Goal: Information Seeking & Learning: Check status

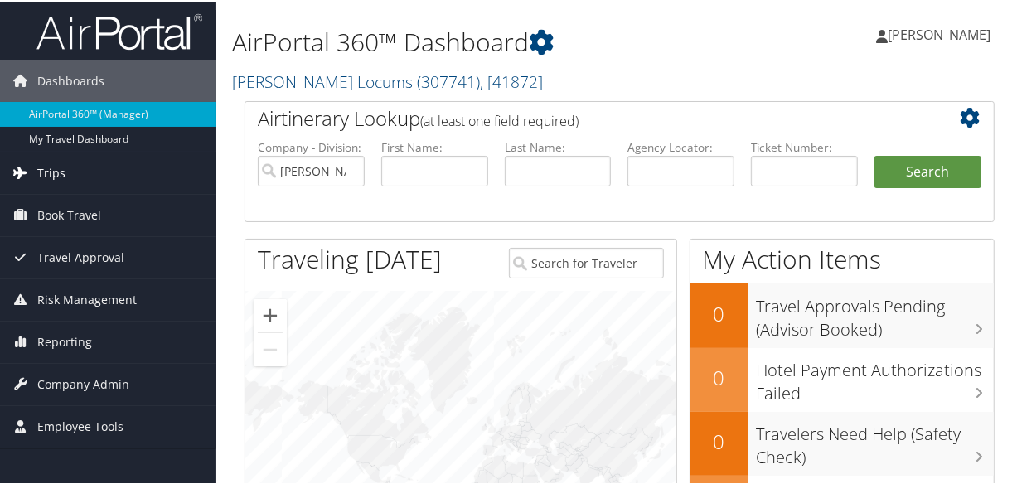
click at [89, 174] on link "Trips" at bounding box center [108, 171] width 216 height 41
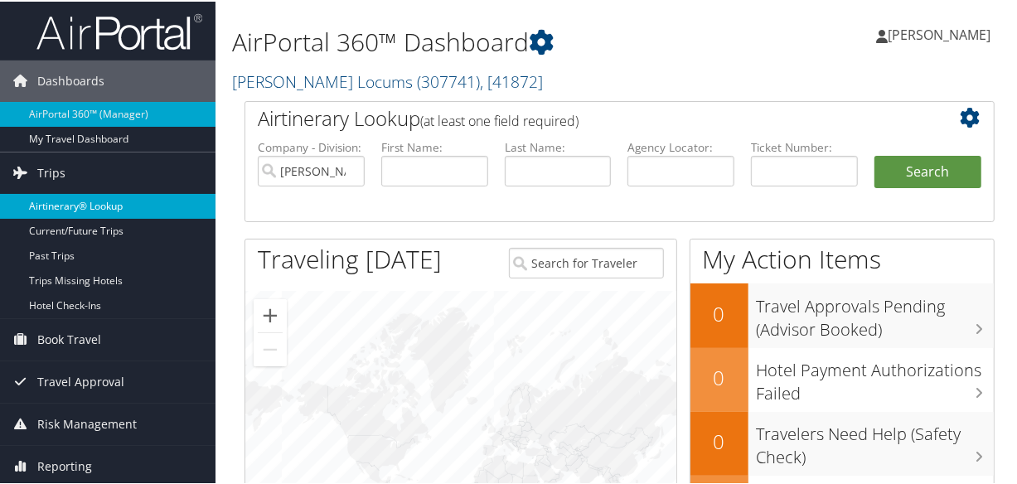
click at [88, 198] on link "Airtinerary® Lookup" at bounding box center [108, 204] width 216 height 25
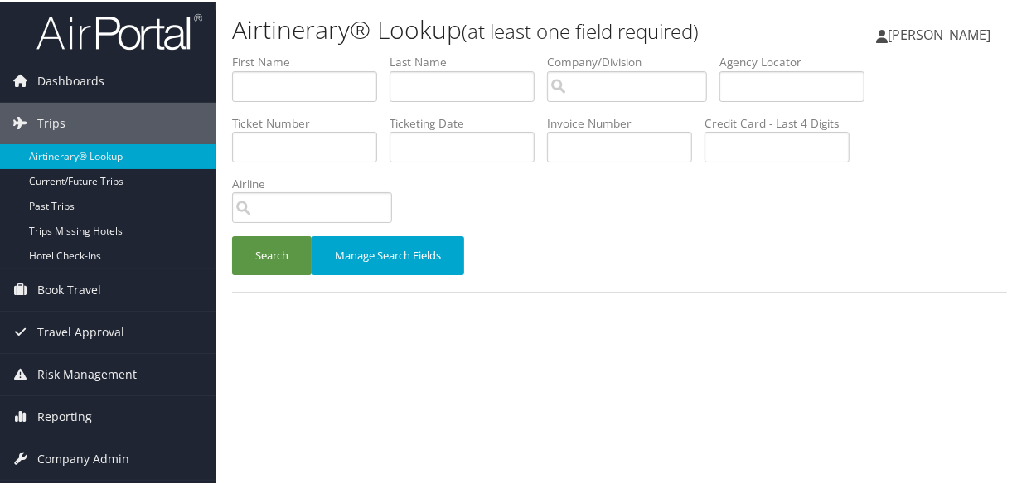
scroll to position [36, 0]
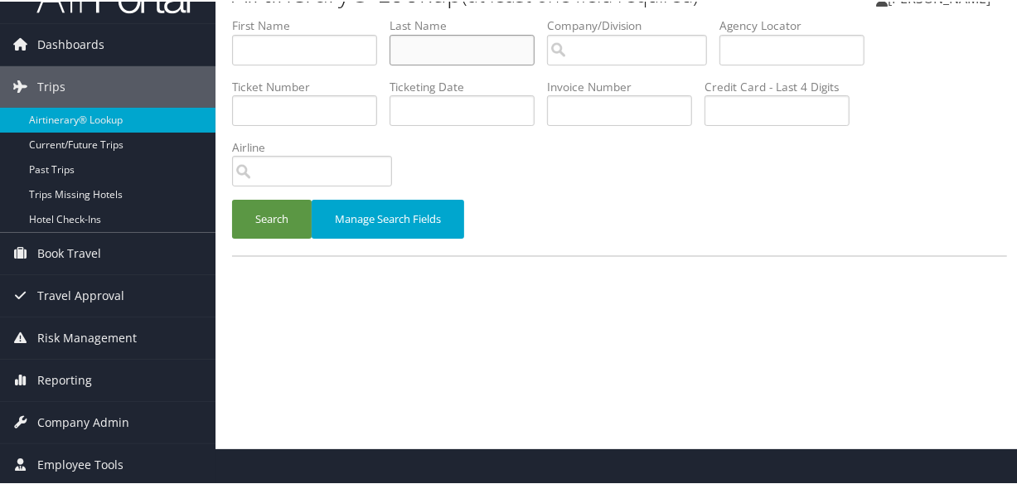
click at [462, 50] on input "text" at bounding box center [462, 48] width 145 height 31
type input "bernier"
click at [232, 198] on button "Search" at bounding box center [272, 217] width 80 height 39
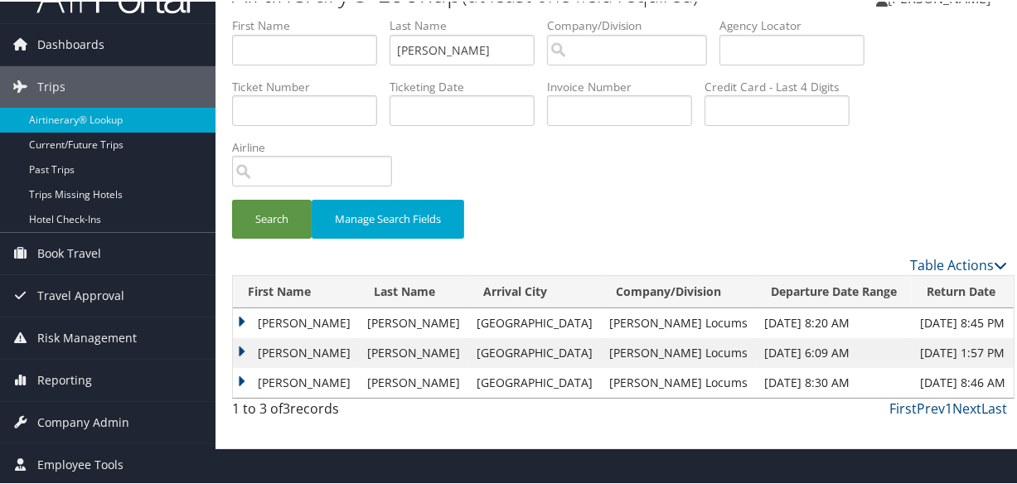
click at [245, 380] on td "Christine" at bounding box center [296, 381] width 126 height 30
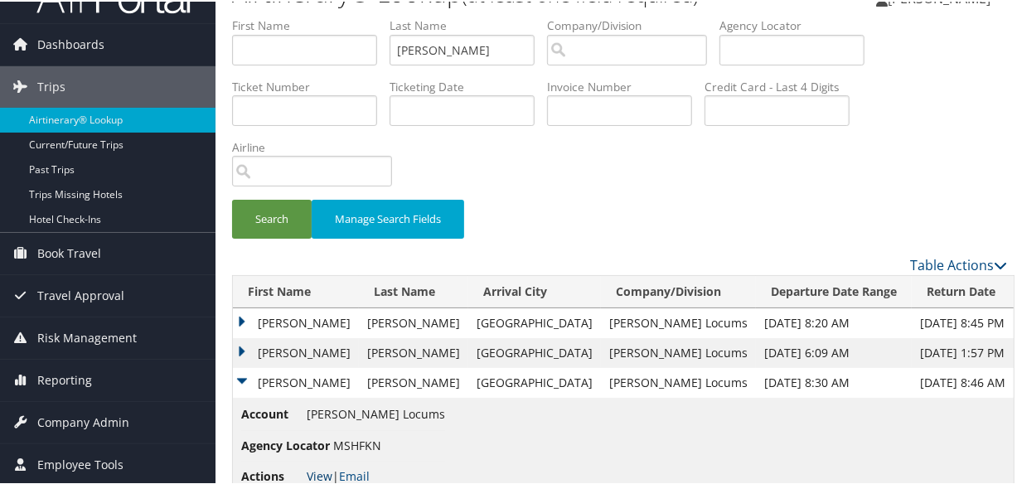
click at [318, 477] on link "View" at bounding box center [320, 475] width 26 height 16
click at [464, 49] on input "bernier" at bounding box center [462, 48] width 145 height 31
drag, startPoint x: 487, startPoint y: 52, endPoint x: 269, endPoint y: 51, distance: 218.8
click at [269, 16] on ul "First Name Last Name bernier Departure City Arrival City Company/Division Airpo…" at bounding box center [619, 16] width 775 height 0
paste input "CAMMOCK"
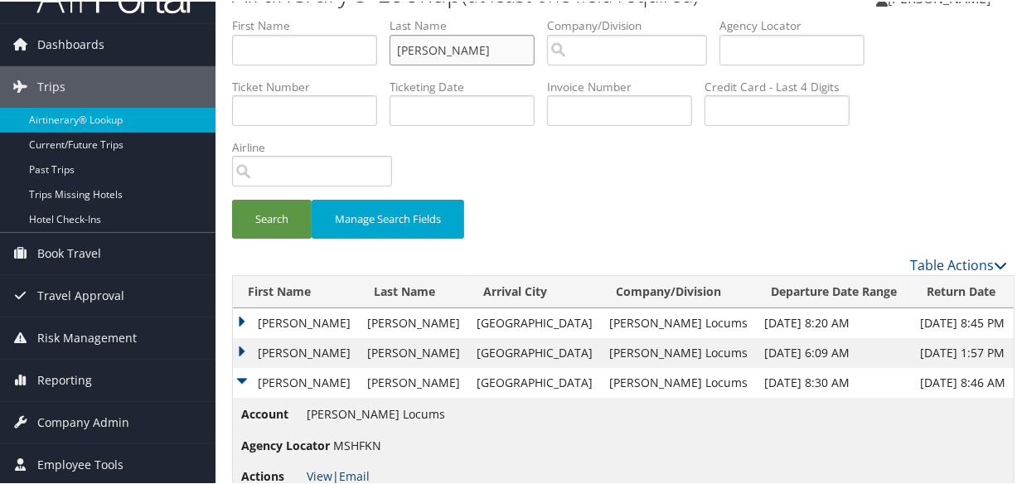
type input "CAMMOCK"
click at [232, 198] on button "Search" at bounding box center [272, 217] width 80 height 39
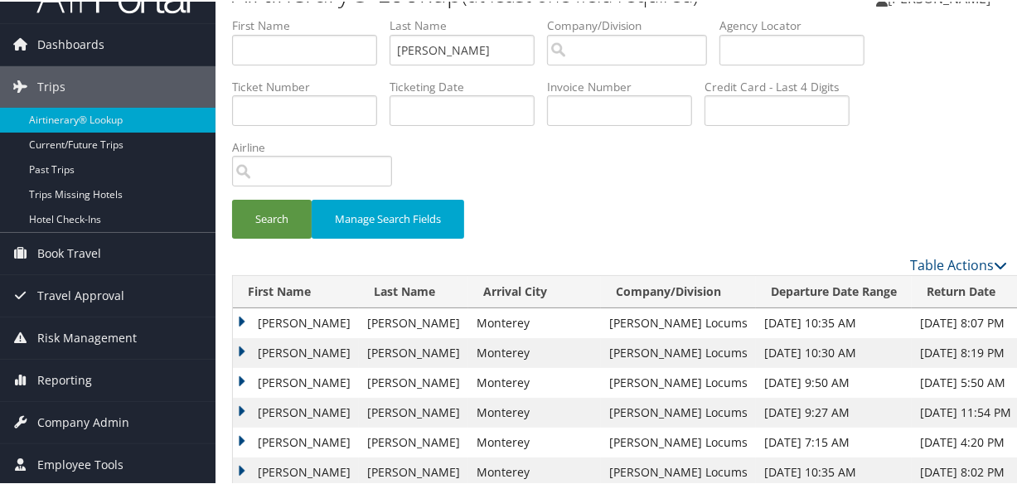
click at [240, 348] on td "Cheryl" at bounding box center [296, 352] width 126 height 30
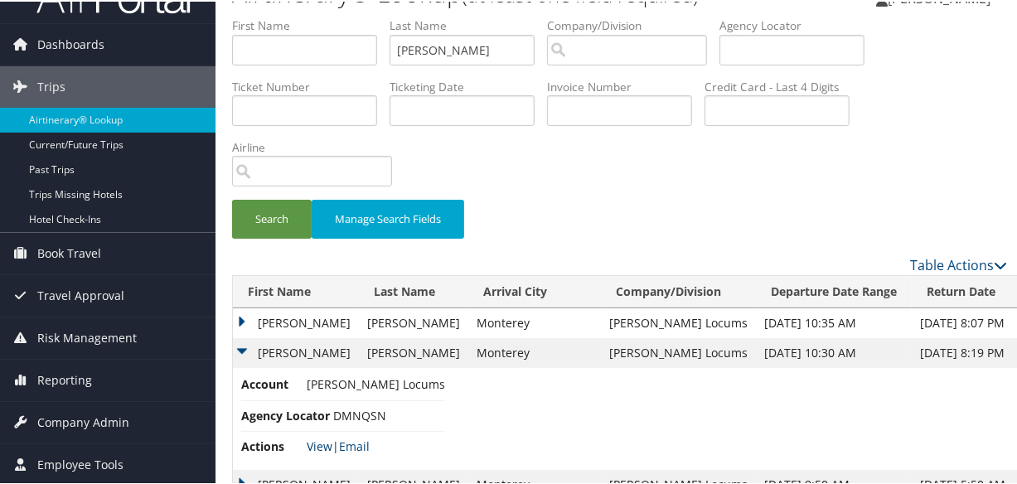
click at [327, 445] on link "View" at bounding box center [320, 445] width 26 height 16
drag, startPoint x: 491, startPoint y: 51, endPoint x: 366, endPoint y: 69, distance: 126.4
click at [354, 16] on ul "First Name Last Name CAMMOCK Departure City Arrival City Company/Division Airpo…" at bounding box center [619, 16] width 775 height 0
click at [232, 198] on button "Search" at bounding box center [272, 217] width 80 height 39
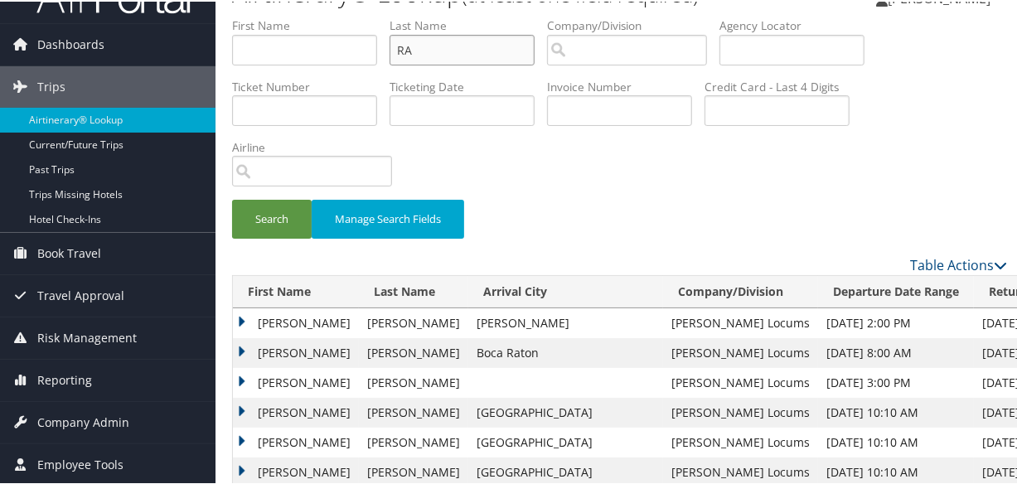
type input "R"
type input "IRIZARRY"
click at [232, 198] on button "Search" at bounding box center [272, 217] width 80 height 39
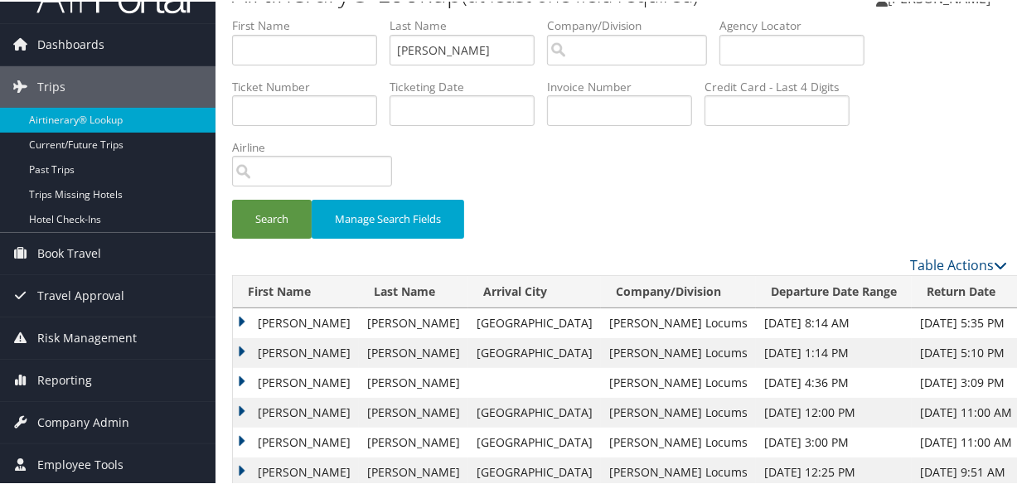
click at [240, 352] on td "Carmen" at bounding box center [296, 352] width 126 height 30
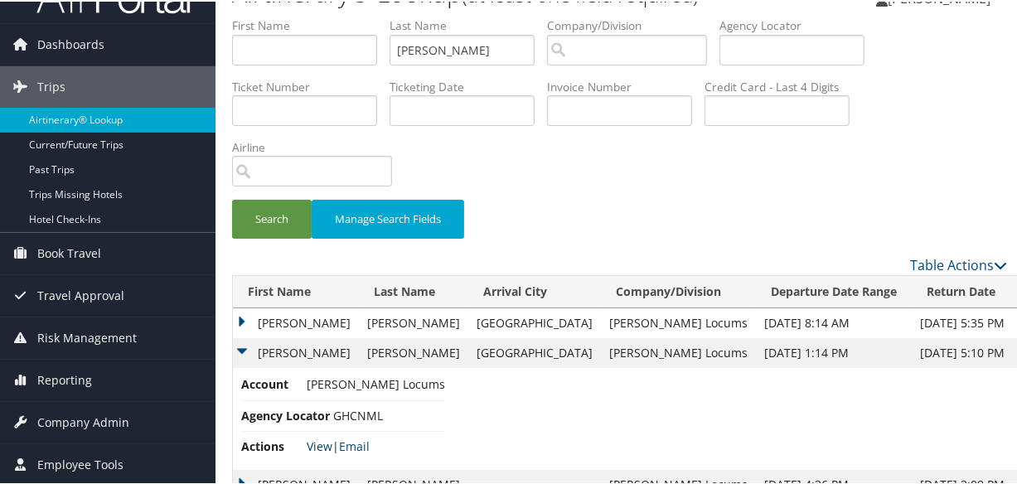
click at [315, 440] on link "View" at bounding box center [320, 445] width 26 height 16
click at [490, 51] on input "IRIZARRY" at bounding box center [462, 48] width 145 height 31
drag, startPoint x: 503, startPoint y: 49, endPoint x: 243, endPoint y: 51, distance: 260.3
click at [191, 60] on div "Dashboards AirPortal 360™ (Manager) My Travel Dashboard Trips Airtinerary® Look…" at bounding box center [512, 365] width 1024 height 802
type input "HALEY"
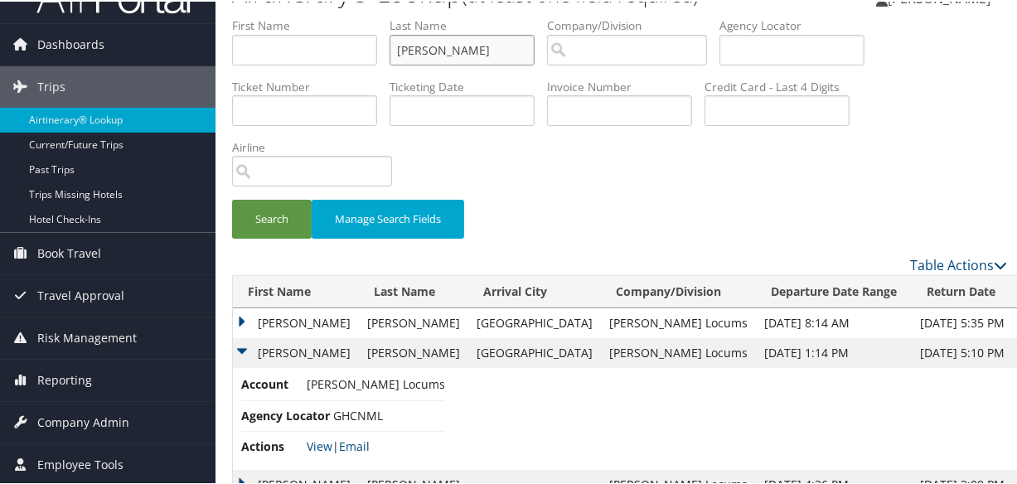
click at [232, 198] on button "Search" at bounding box center [272, 217] width 80 height 39
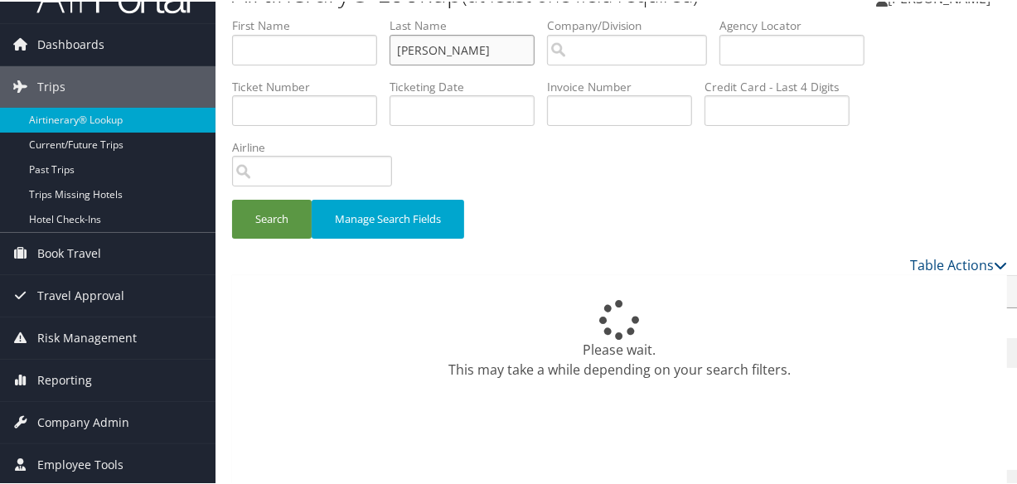
click at [232, 198] on button "Search" at bounding box center [272, 217] width 80 height 39
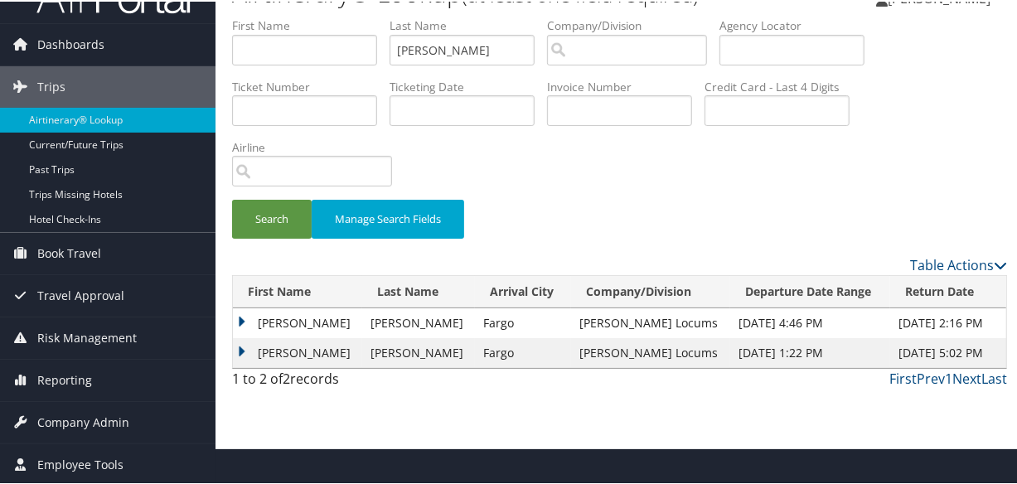
click at [245, 352] on td "Ryan" at bounding box center [297, 352] width 129 height 30
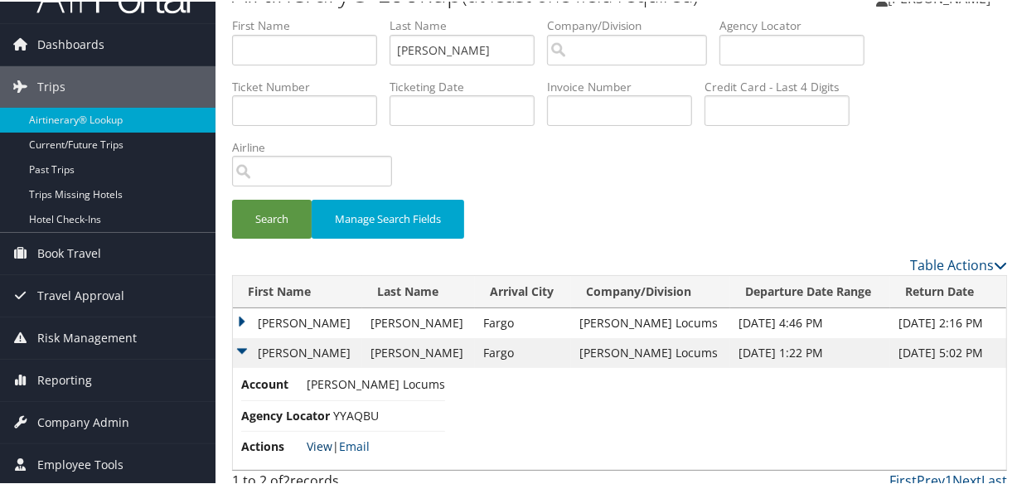
click at [315, 444] on link "View" at bounding box center [320, 445] width 26 height 16
drag, startPoint x: 474, startPoint y: 54, endPoint x: 187, endPoint y: 13, distance: 289.7
click at [190, 14] on div "Dashboards AirPortal 360™ (Manager) My Travel Dashboard Trips Airtinerary® Look…" at bounding box center [512, 231] width 1024 height 534
type input "RIDGELEY"
click at [232, 198] on button "Search" at bounding box center [272, 217] width 80 height 39
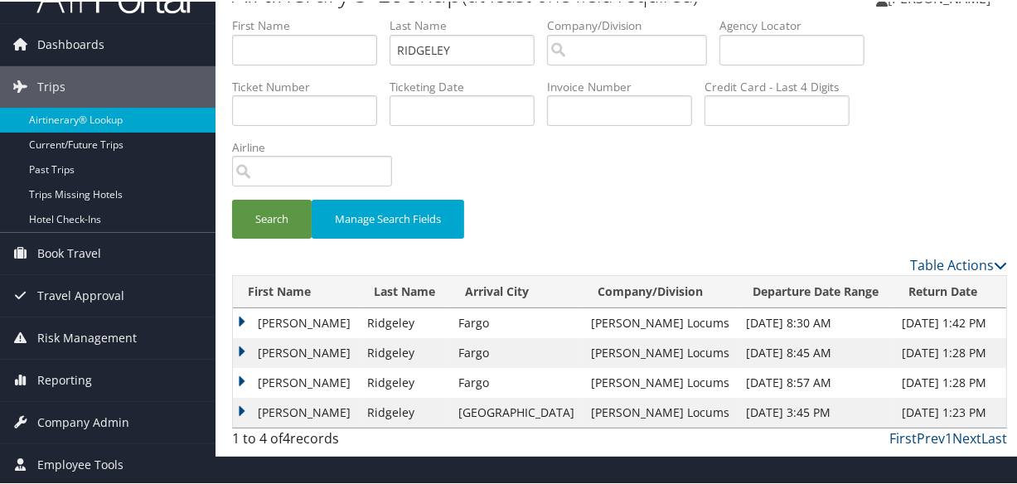
click at [238, 351] on td "Jamison" at bounding box center [296, 352] width 126 height 30
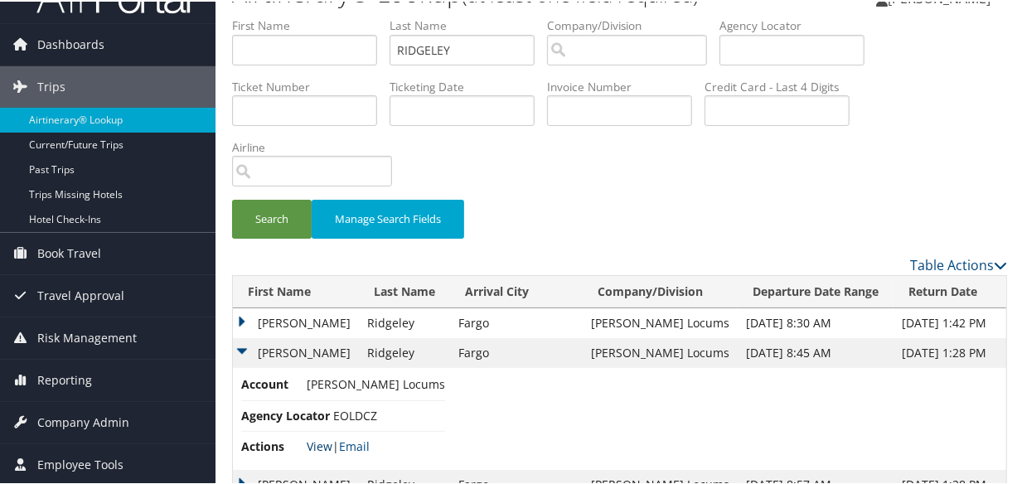
click at [326, 444] on link "View" at bounding box center [320, 445] width 26 height 16
click at [482, 53] on input "RIDGELEY" at bounding box center [462, 48] width 145 height 31
drag, startPoint x: 483, startPoint y: 52, endPoint x: 346, endPoint y: 56, distance: 137.6
click at [346, 16] on ul "First Name Last Name RIDGELEY Departure City Arrival City Company/Division Airp…" at bounding box center [619, 16] width 775 height 0
paste input "MURK"
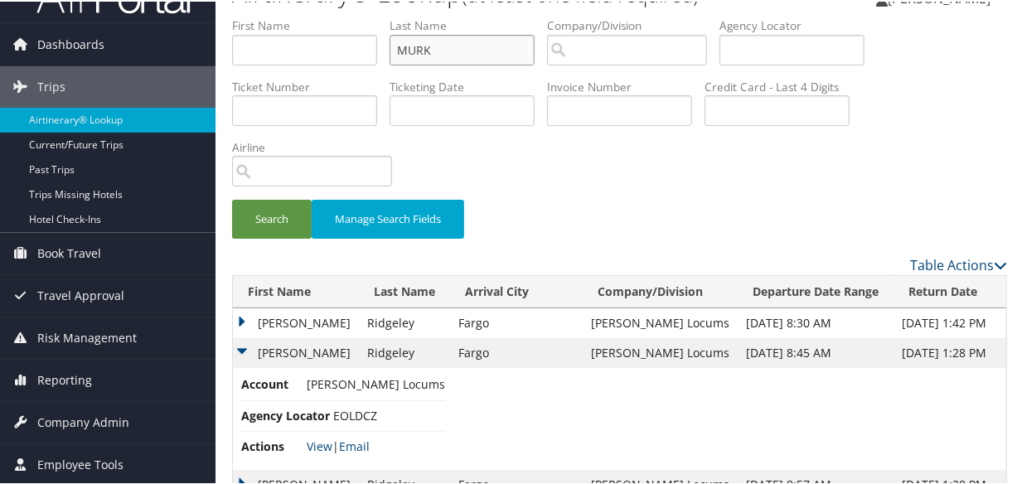
type input "MURK"
click at [232, 198] on button "Search" at bounding box center [272, 217] width 80 height 39
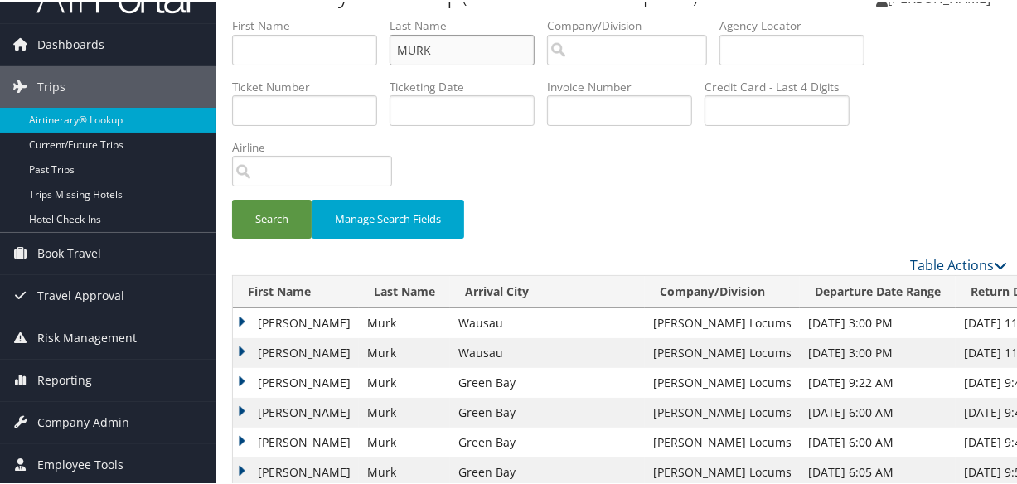
scroll to position [263, 0]
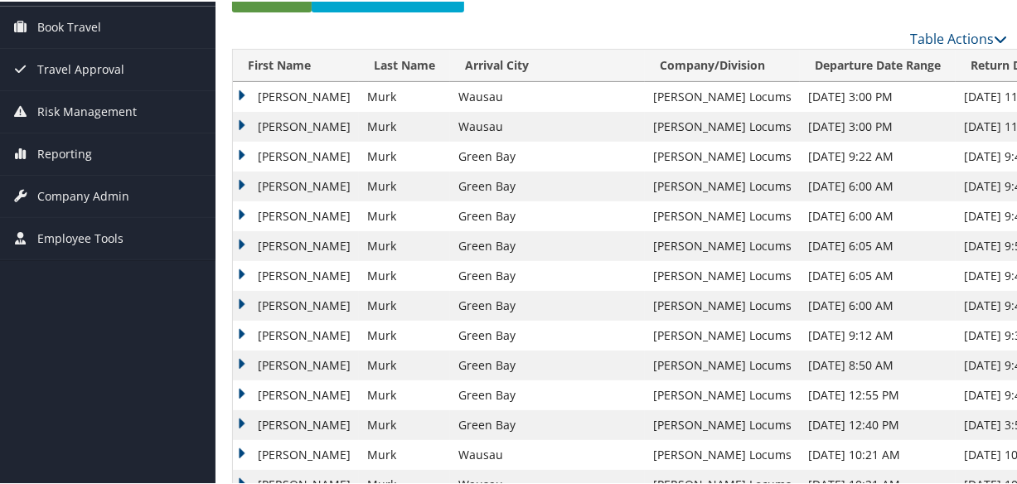
click at [239, 212] on td "Steven" at bounding box center [296, 215] width 126 height 30
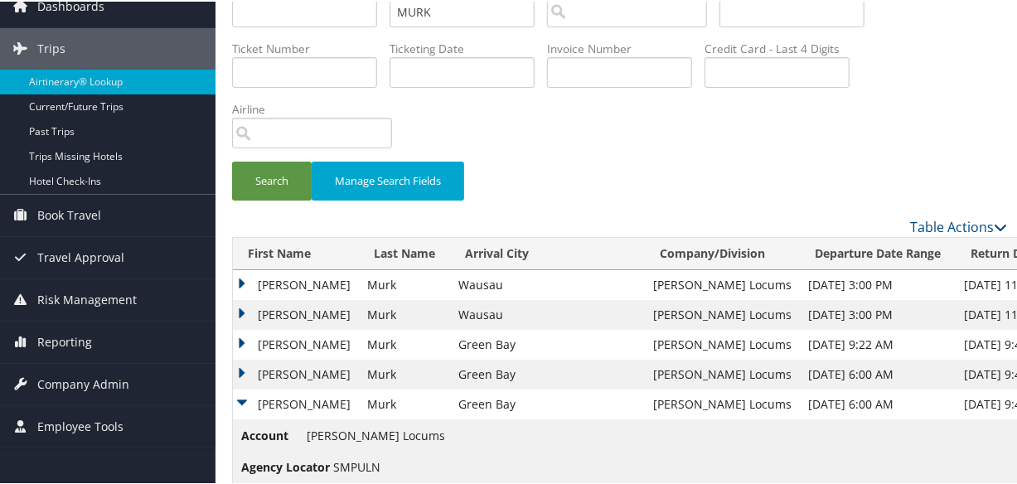
scroll to position [0, 0]
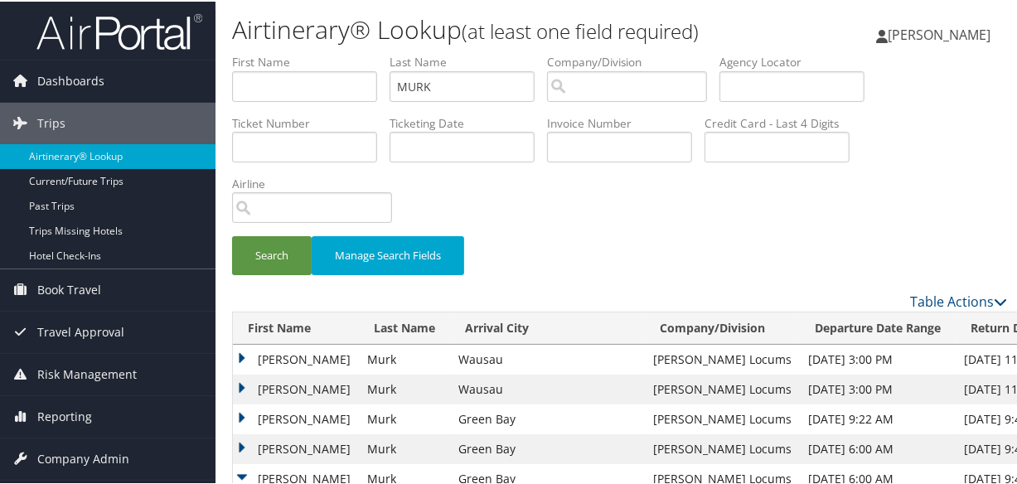
click at [690, 229] on div "Search Manage Search Fields" at bounding box center [620, 171] width 800 height 238
click at [705, 209] on div "Search Manage Search Fields" at bounding box center [620, 171] width 800 height 238
click at [473, 92] on input "MURK" at bounding box center [462, 85] width 145 height 31
drag, startPoint x: 482, startPoint y: 90, endPoint x: 306, endPoint y: 90, distance: 176.6
click at [306, 52] on ul "First Name Last Name MURK Departure City Arrival City Company/Division Airport/…" at bounding box center [619, 52] width 775 height 0
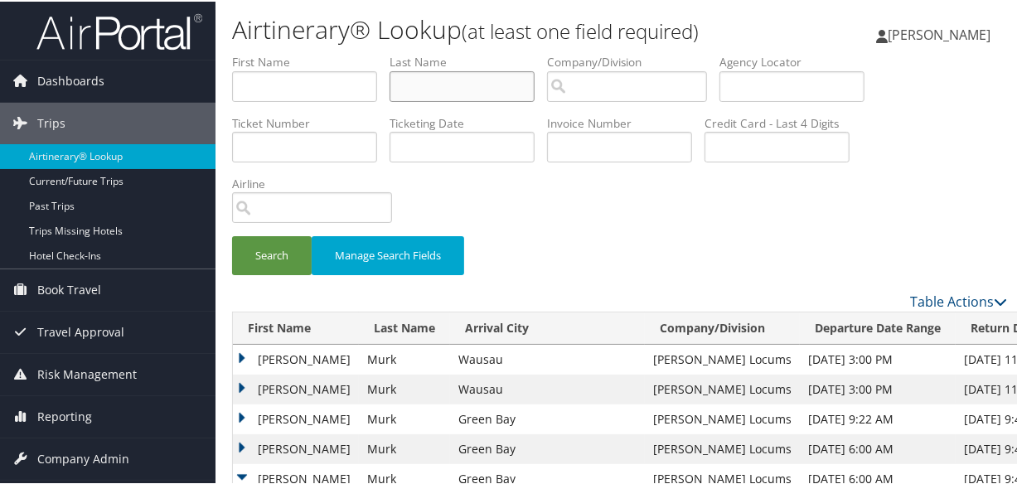
click at [433, 80] on input "text" at bounding box center [462, 85] width 145 height 31
type input "madisetty"
click at [232, 235] on button "Search" at bounding box center [272, 254] width 80 height 39
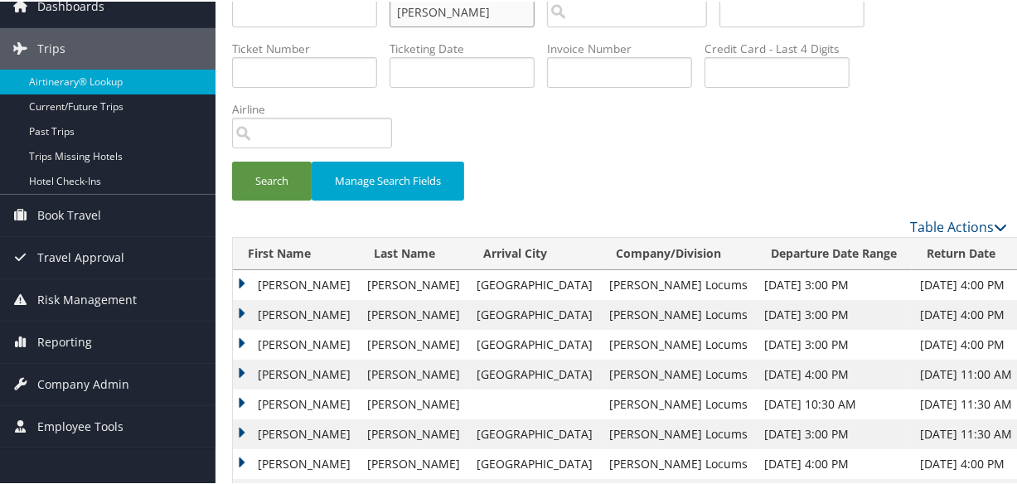
scroll to position [150, 0]
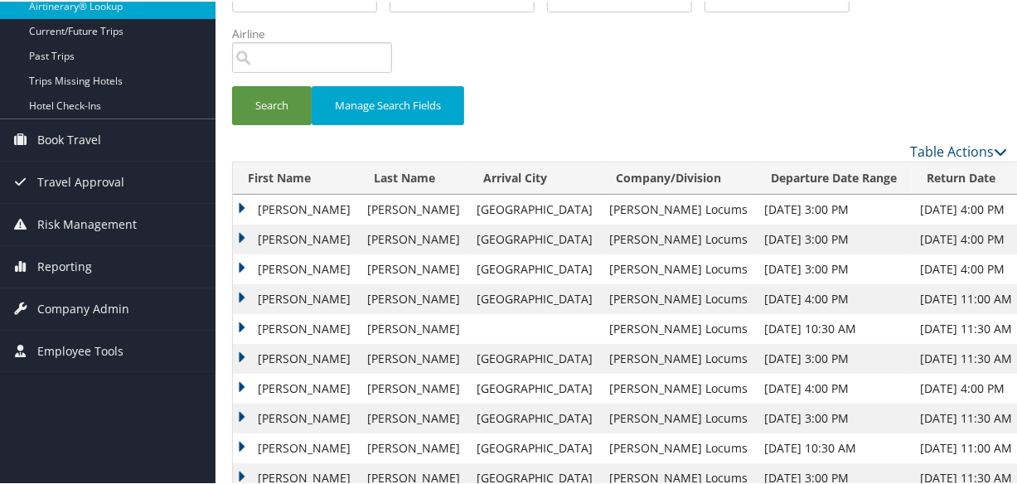
click at [239, 262] on td "Jaswanth" at bounding box center [296, 268] width 126 height 30
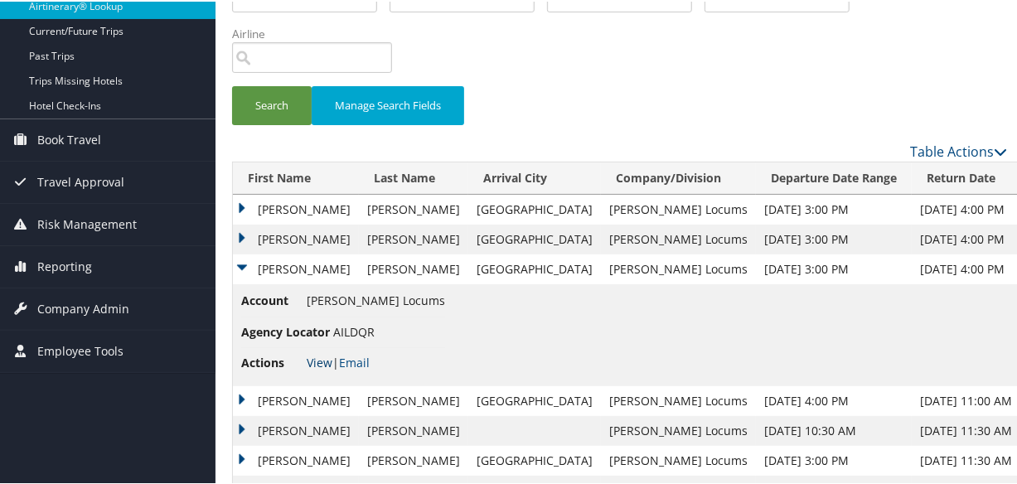
click at [329, 356] on link "View" at bounding box center [320, 361] width 26 height 16
click at [250, 240] on td "Jaswanth" at bounding box center [296, 238] width 126 height 30
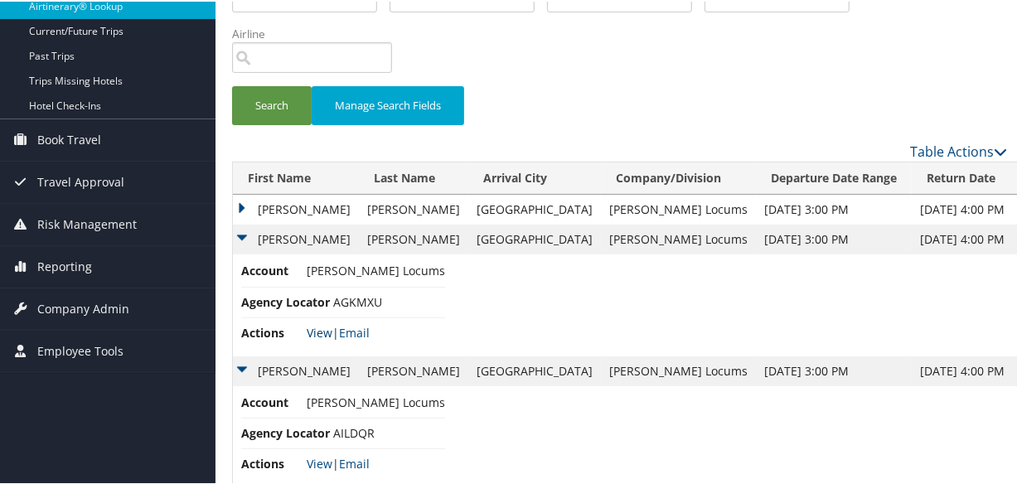
click at [315, 327] on link "View" at bounding box center [320, 331] width 26 height 16
click at [604, 283] on td "Account Hayes Locums Agency Locator AGKMXU Actions View | Email" at bounding box center [626, 303] width 787 height 101
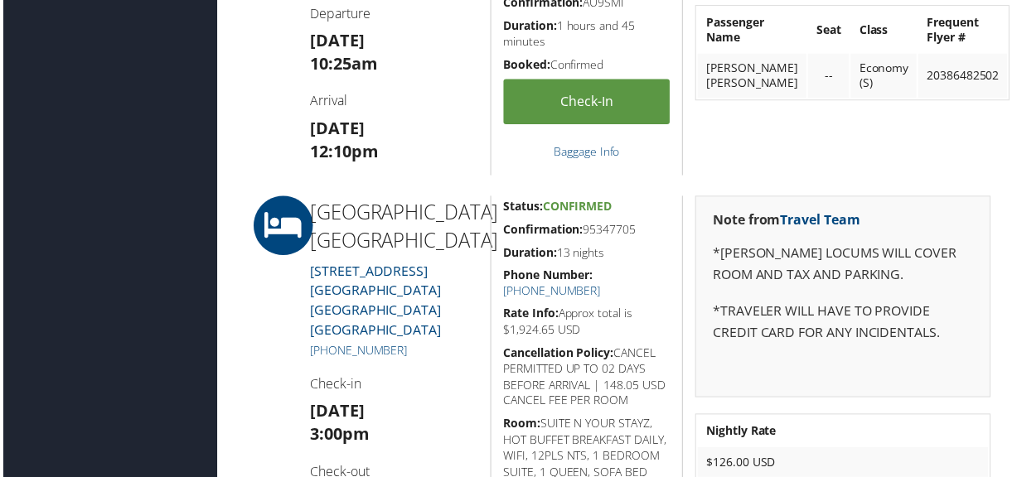
scroll to position [1054, 0]
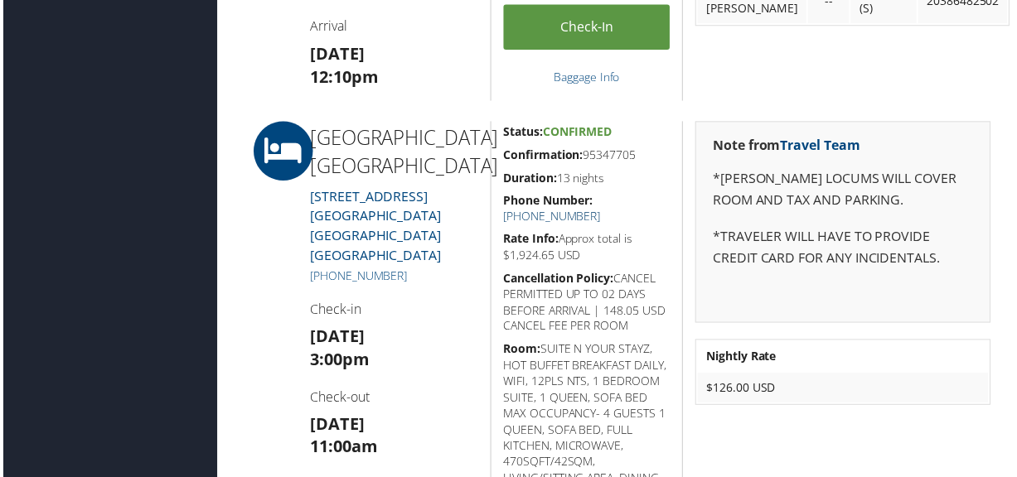
click at [602, 210] on link "+1 (915) 771-0504" at bounding box center [553, 218] width 98 height 16
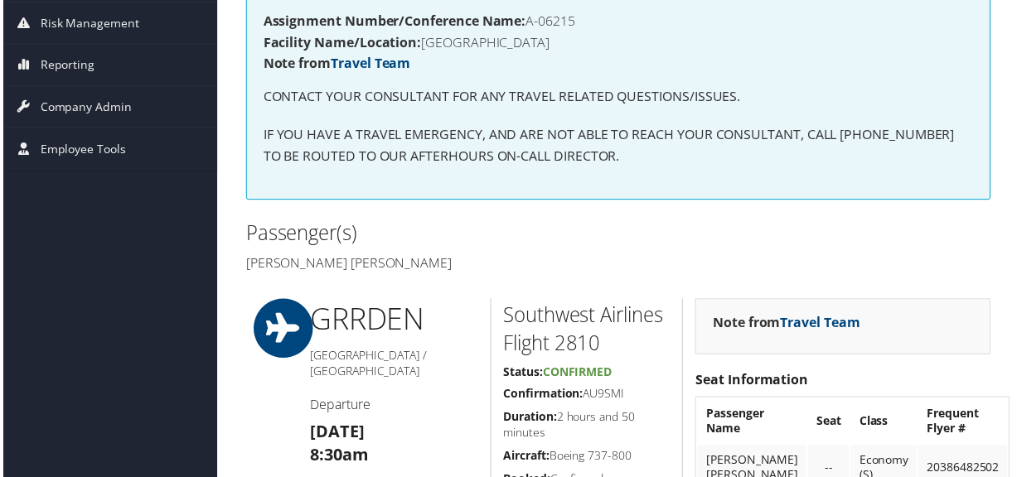
scroll to position [0, 0]
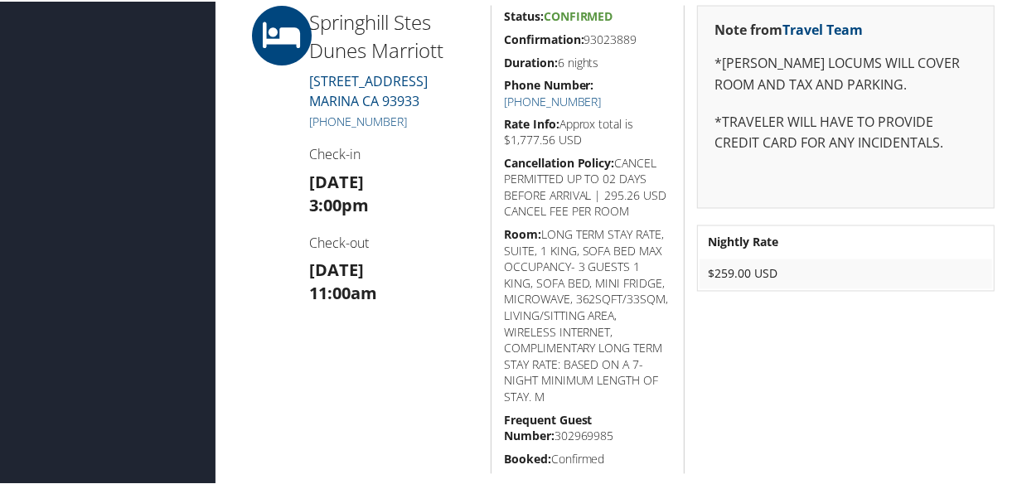
scroll to position [1658, 0]
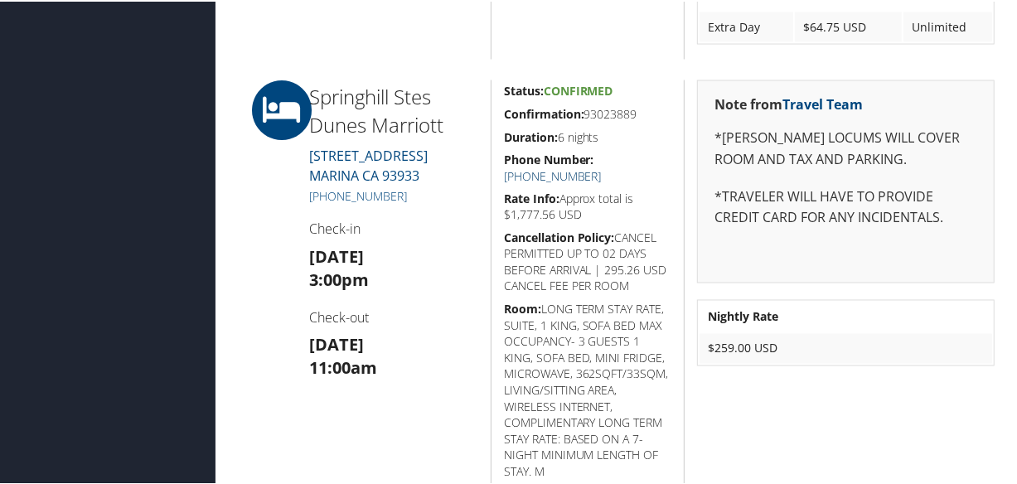
click at [602, 167] on link "+1 (831) 718-8540" at bounding box center [553, 175] width 98 height 16
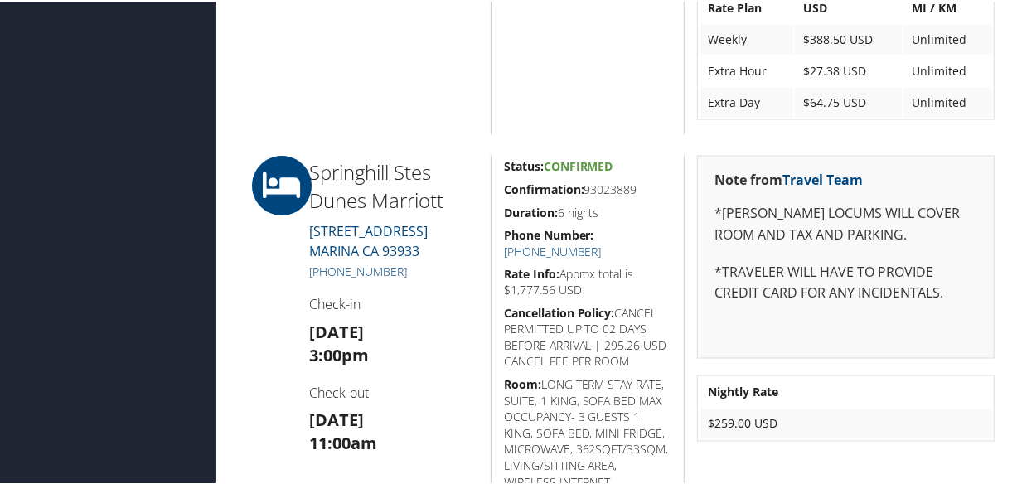
scroll to position [1732, 0]
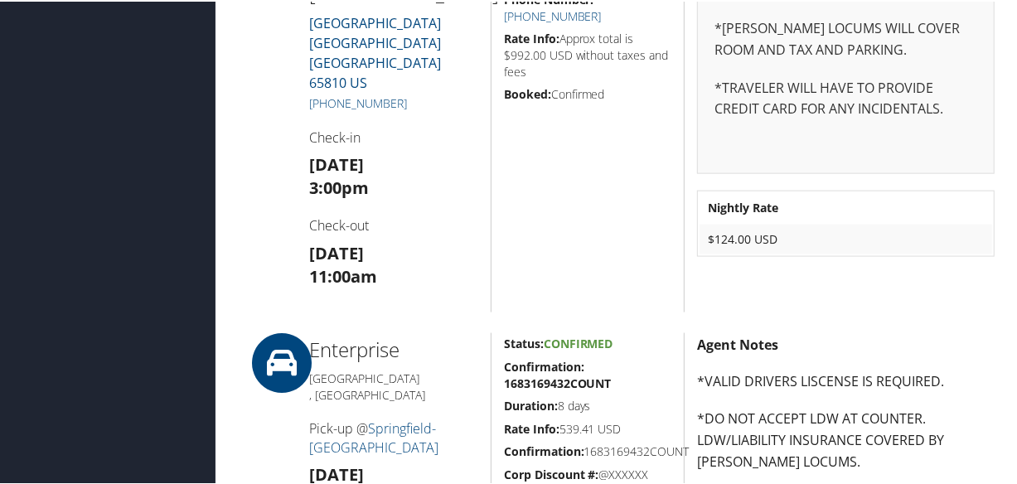
scroll to position [1054, 0]
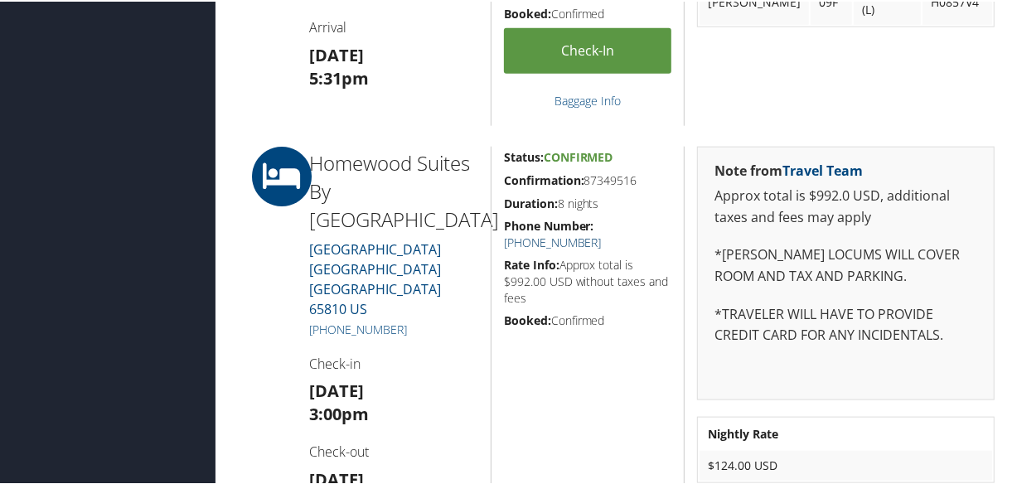
click at [602, 233] on link "(417) 501-1525" at bounding box center [553, 241] width 98 height 16
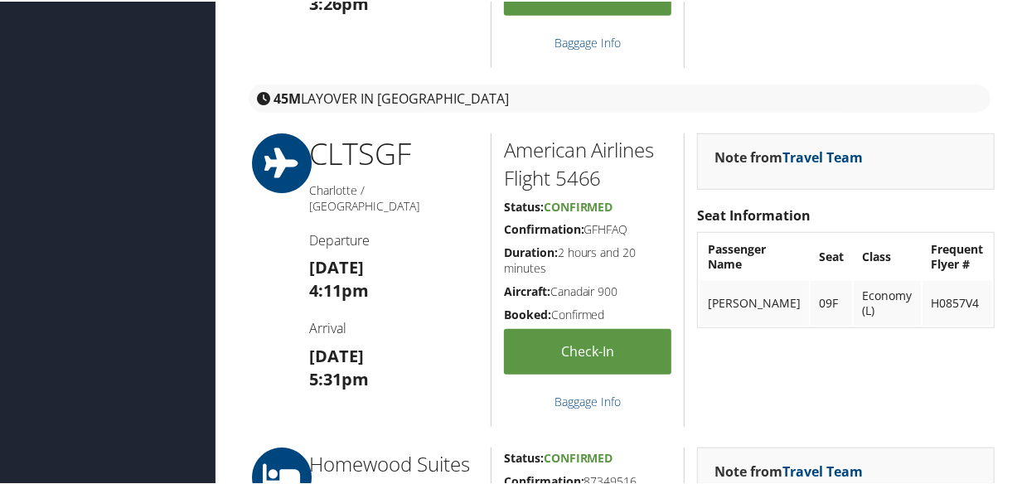
scroll to position [979, 0]
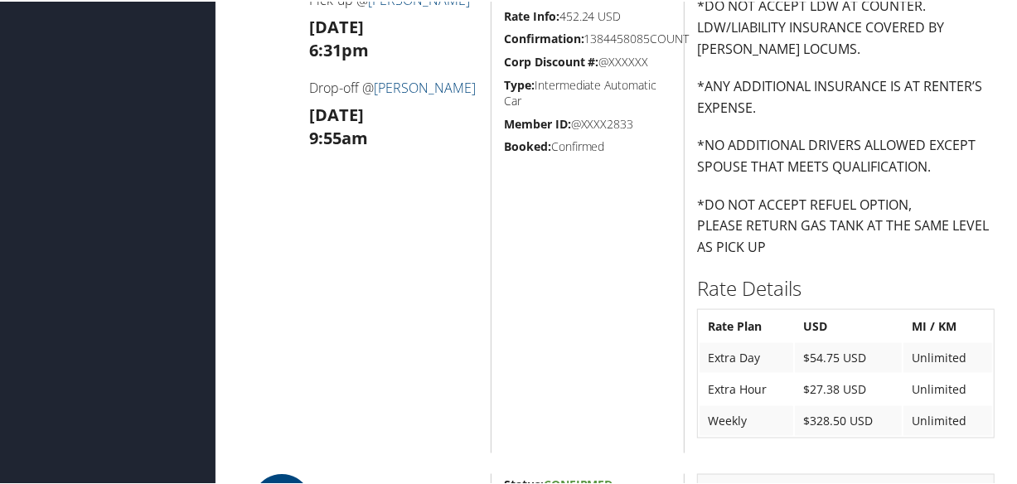
scroll to position [1658, 0]
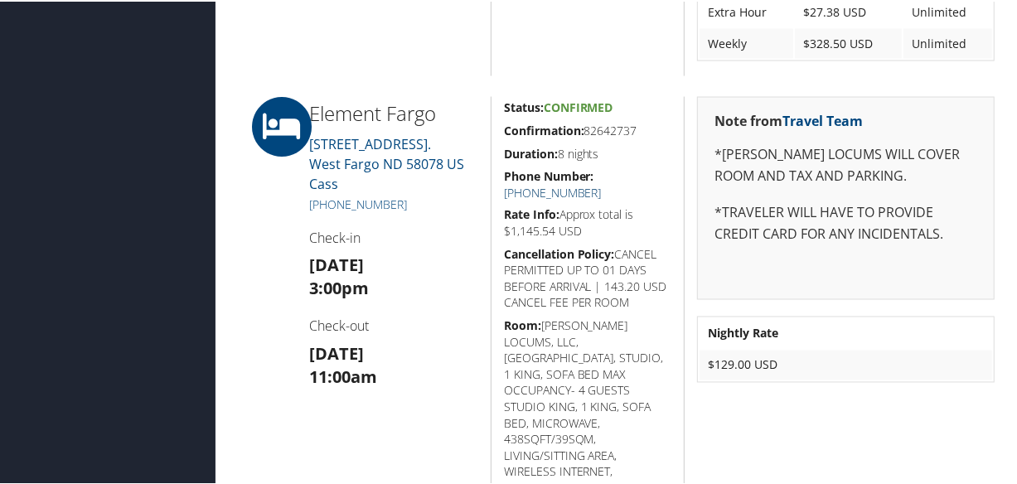
click at [602, 183] on link "[PHONE_NUMBER]" at bounding box center [553, 191] width 98 height 16
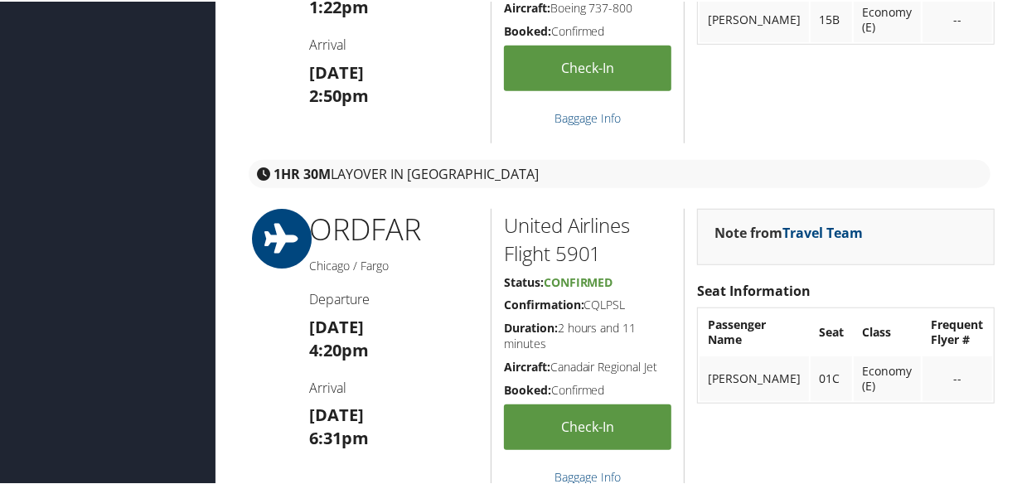
scroll to position [527, 0]
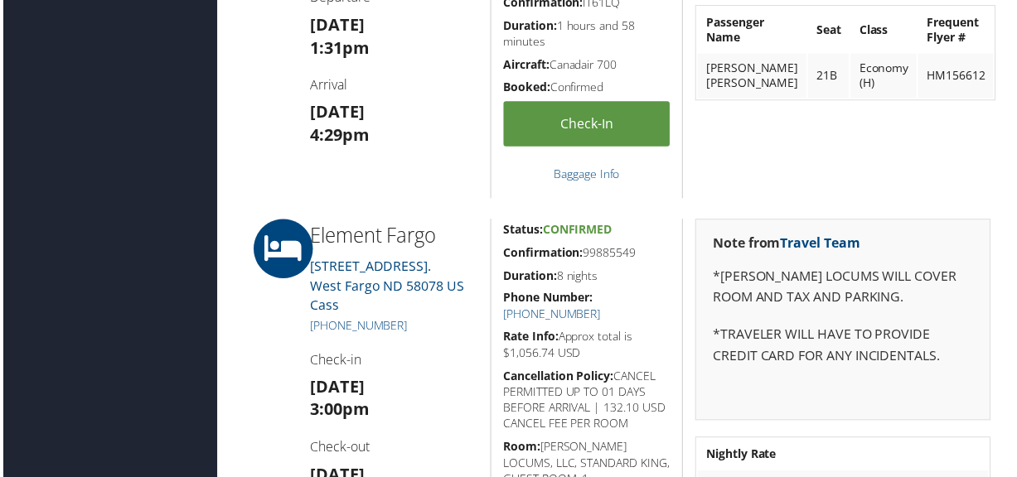
scroll to position [1130, 0]
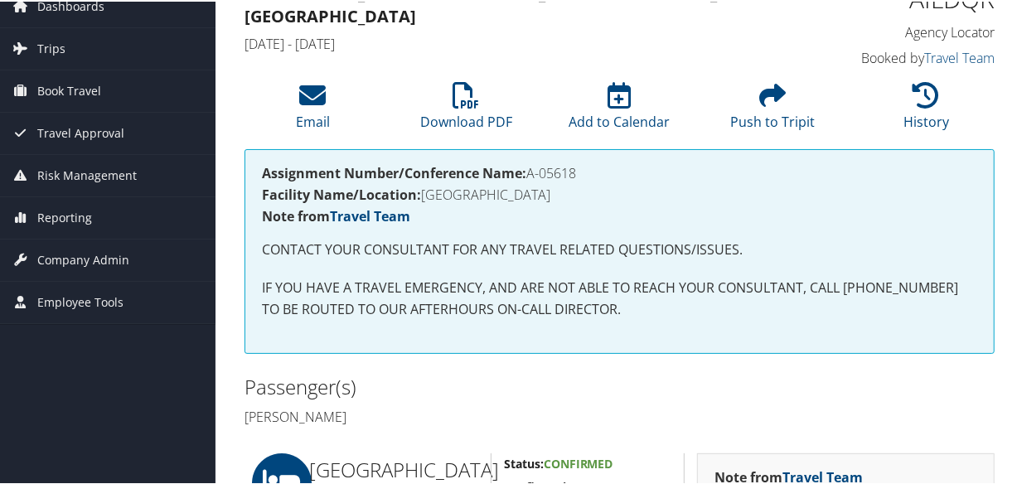
scroll to position [225, 0]
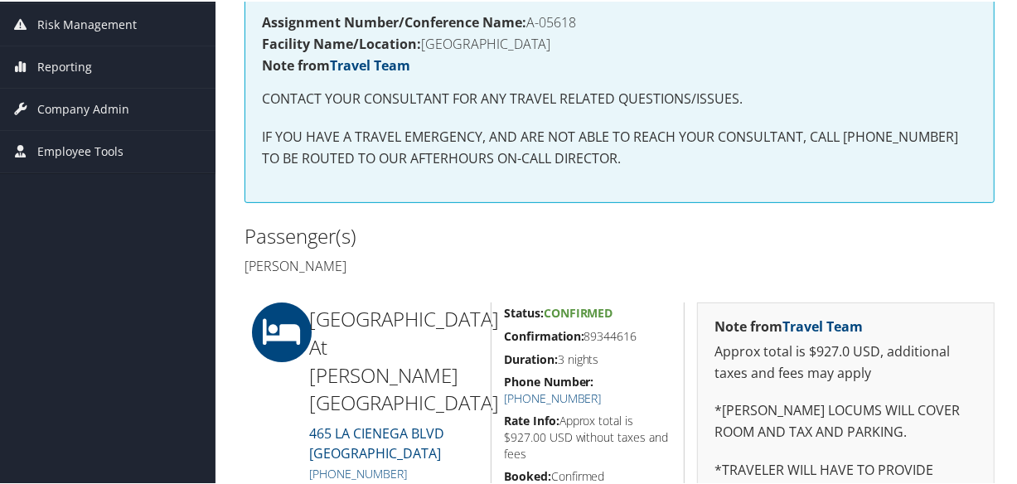
click at [648, 246] on div "Passenger(s) Jaswanth Madisetty" at bounding box center [619, 249] width 775 height 62
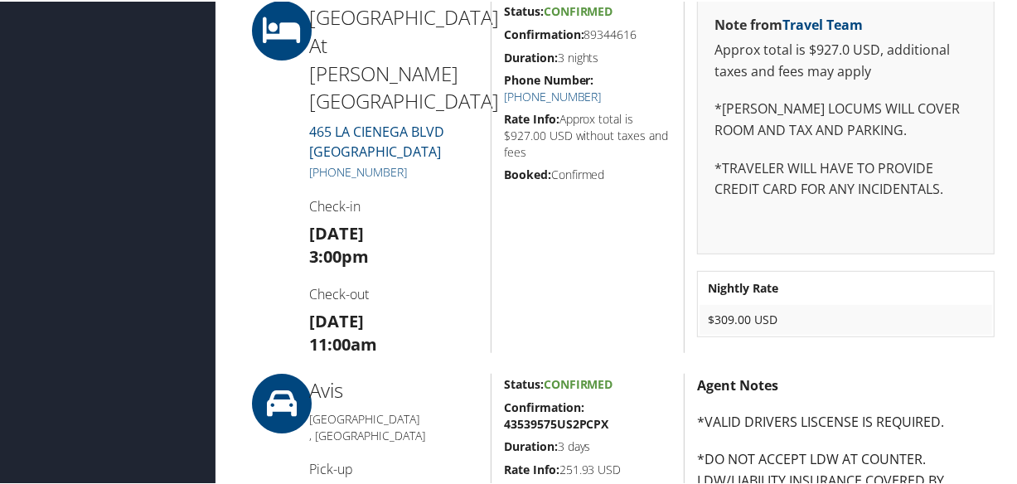
click at [602, 193] on div "Status: Confirmed Confirmation: 89344616 Duration: 3 nights Phone Number: (310)…" at bounding box center [588, 175] width 194 height 352
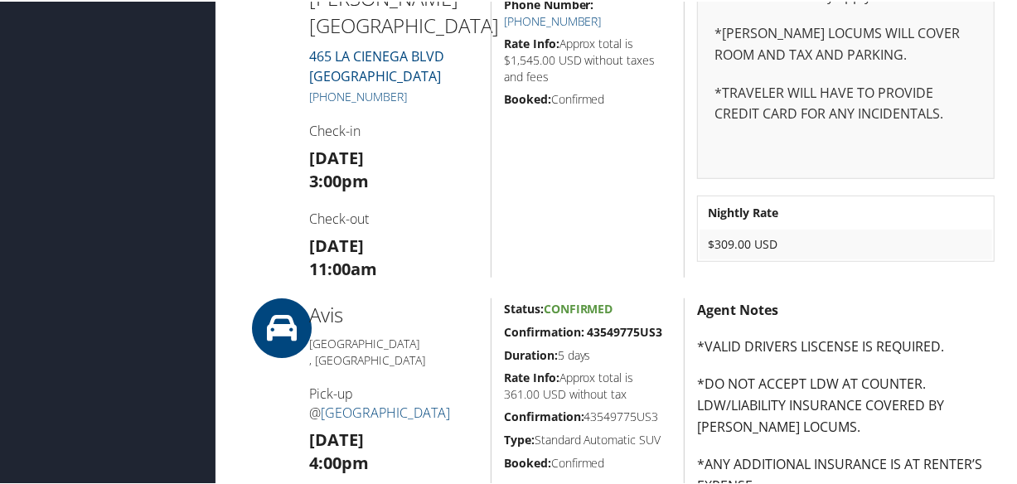
scroll to position [225, 0]
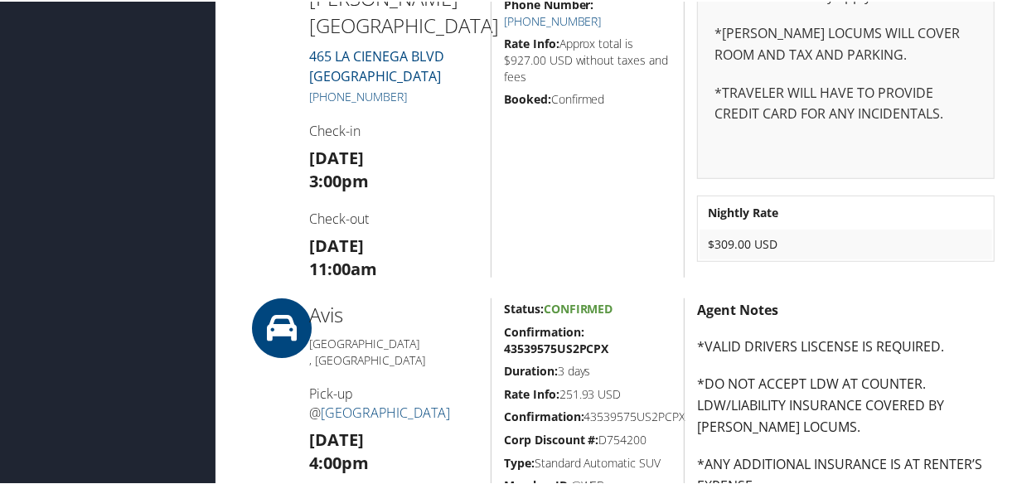
scroll to position [452, 0]
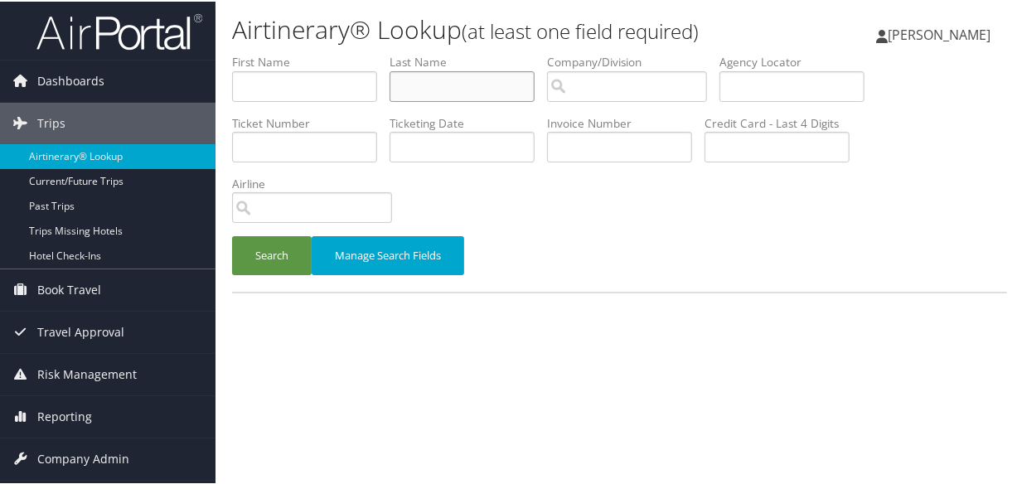
click at [445, 98] on input "text" at bounding box center [462, 85] width 145 height 31
type input "[PERSON_NAME]"
click at [232, 235] on button "Search" at bounding box center [272, 254] width 80 height 39
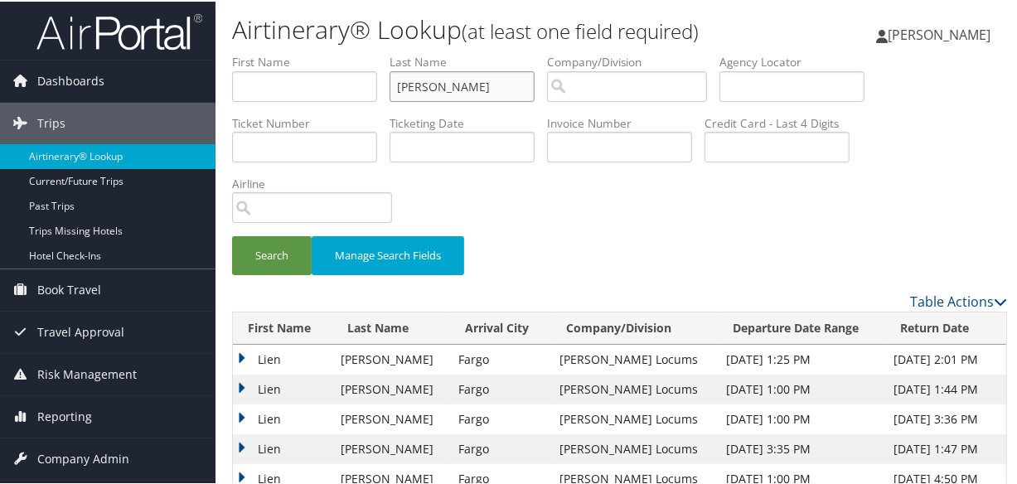
scroll to position [66, 0]
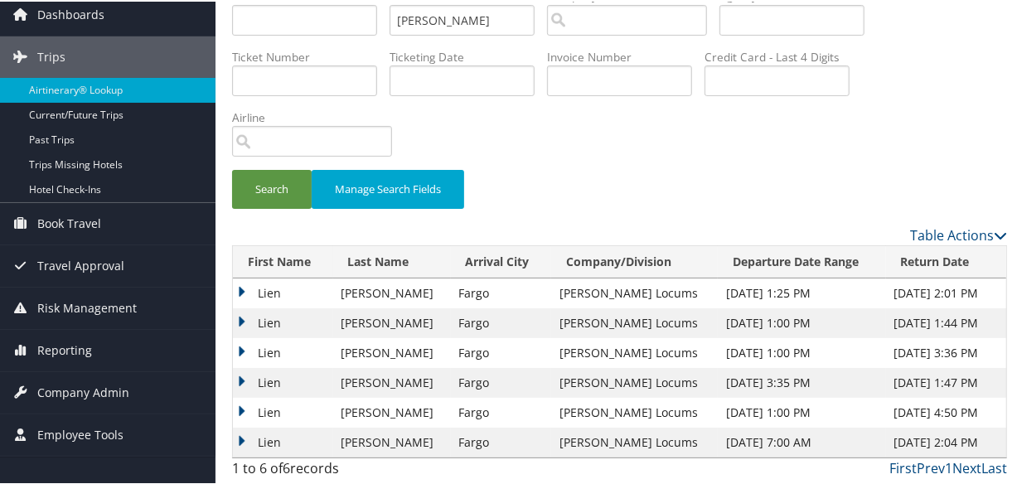
click at [240, 290] on td "Lien" at bounding box center [283, 292] width 100 height 30
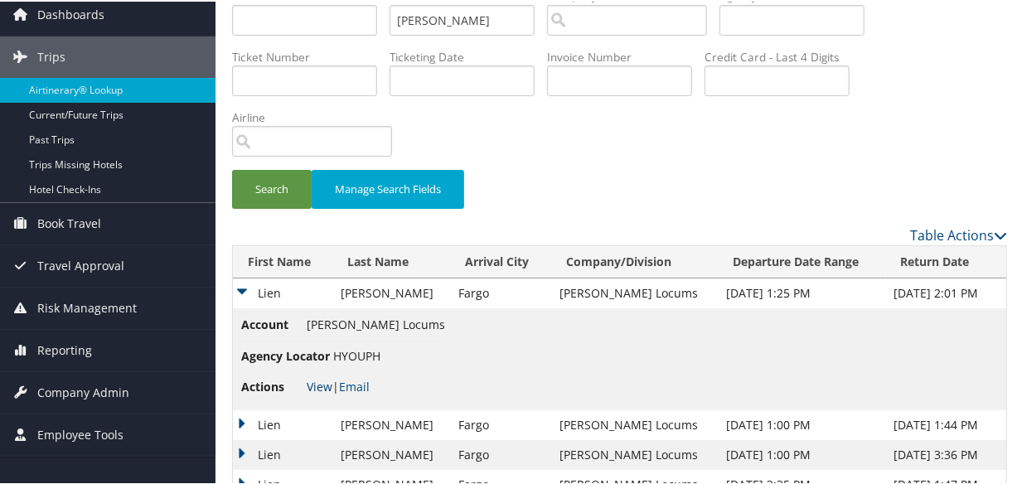
click at [322, 380] on link "View" at bounding box center [320, 385] width 26 height 16
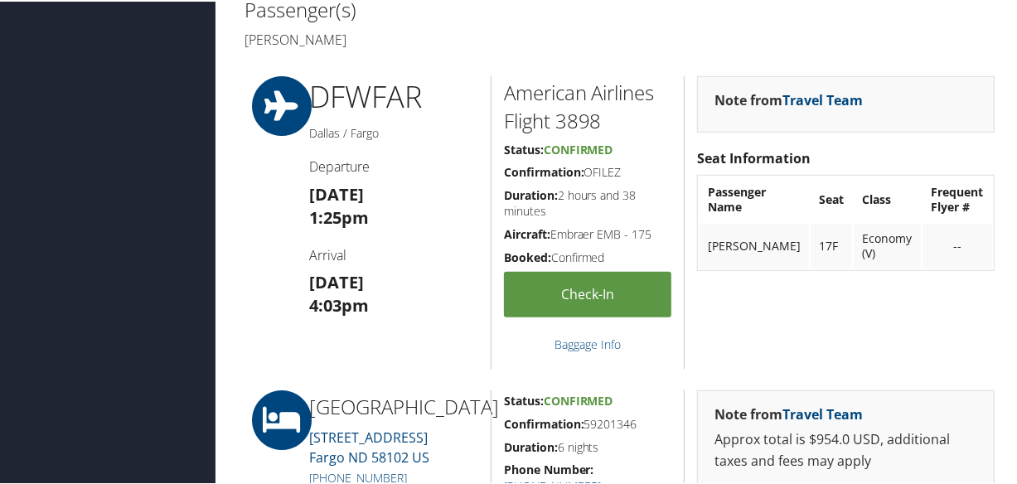
scroll to position [678, 0]
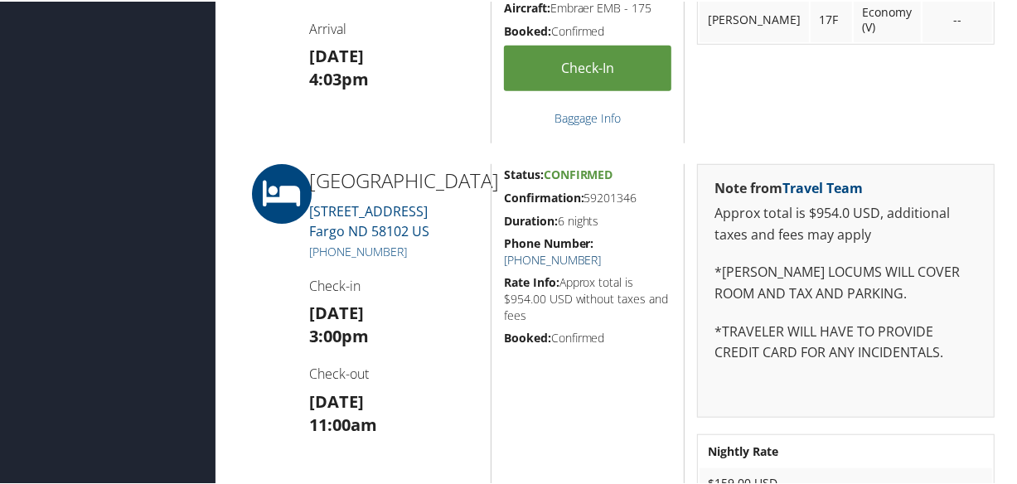
click at [602, 250] on link "[PHONE_NUMBER]" at bounding box center [553, 258] width 98 height 16
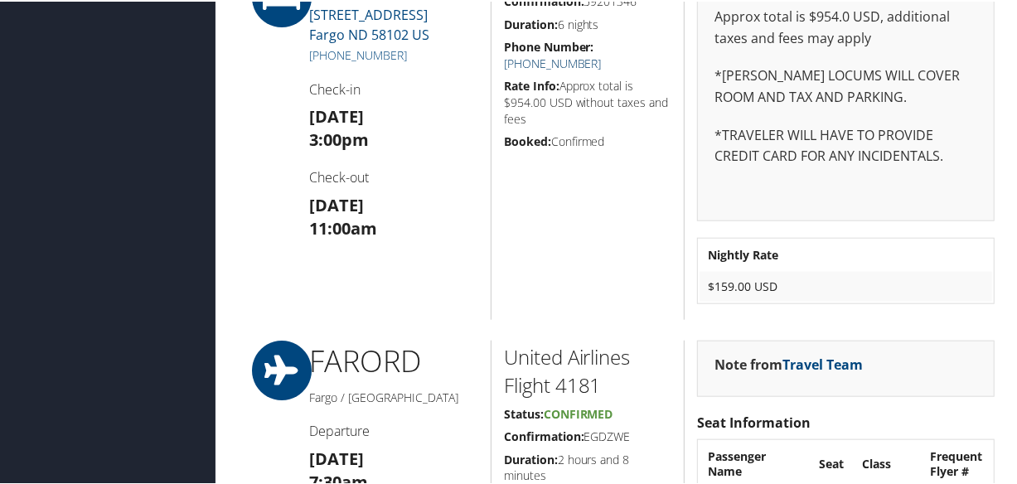
scroll to position [724, 0]
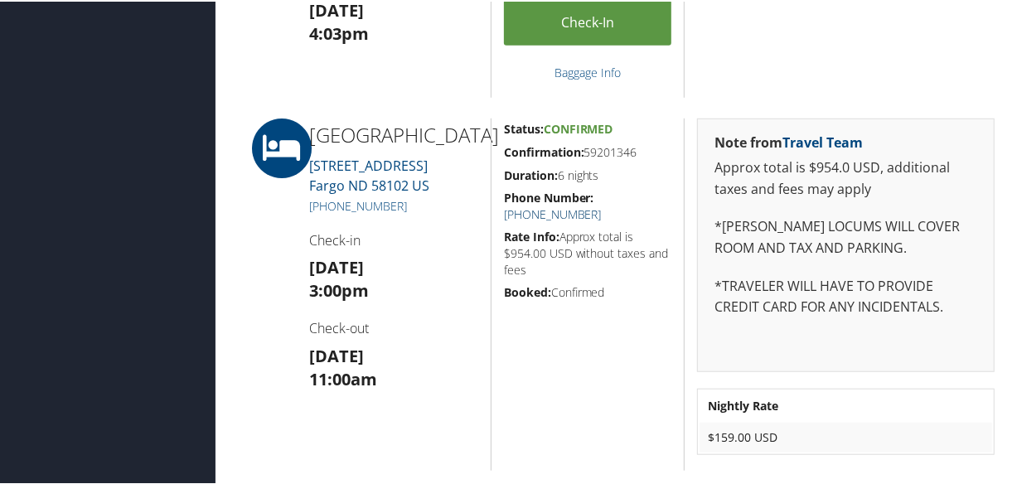
click at [602, 205] on link "[PHONE_NUMBER]" at bounding box center [553, 213] width 98 height 16
